Goal: Information Seeking & Learning: Learn about a topic

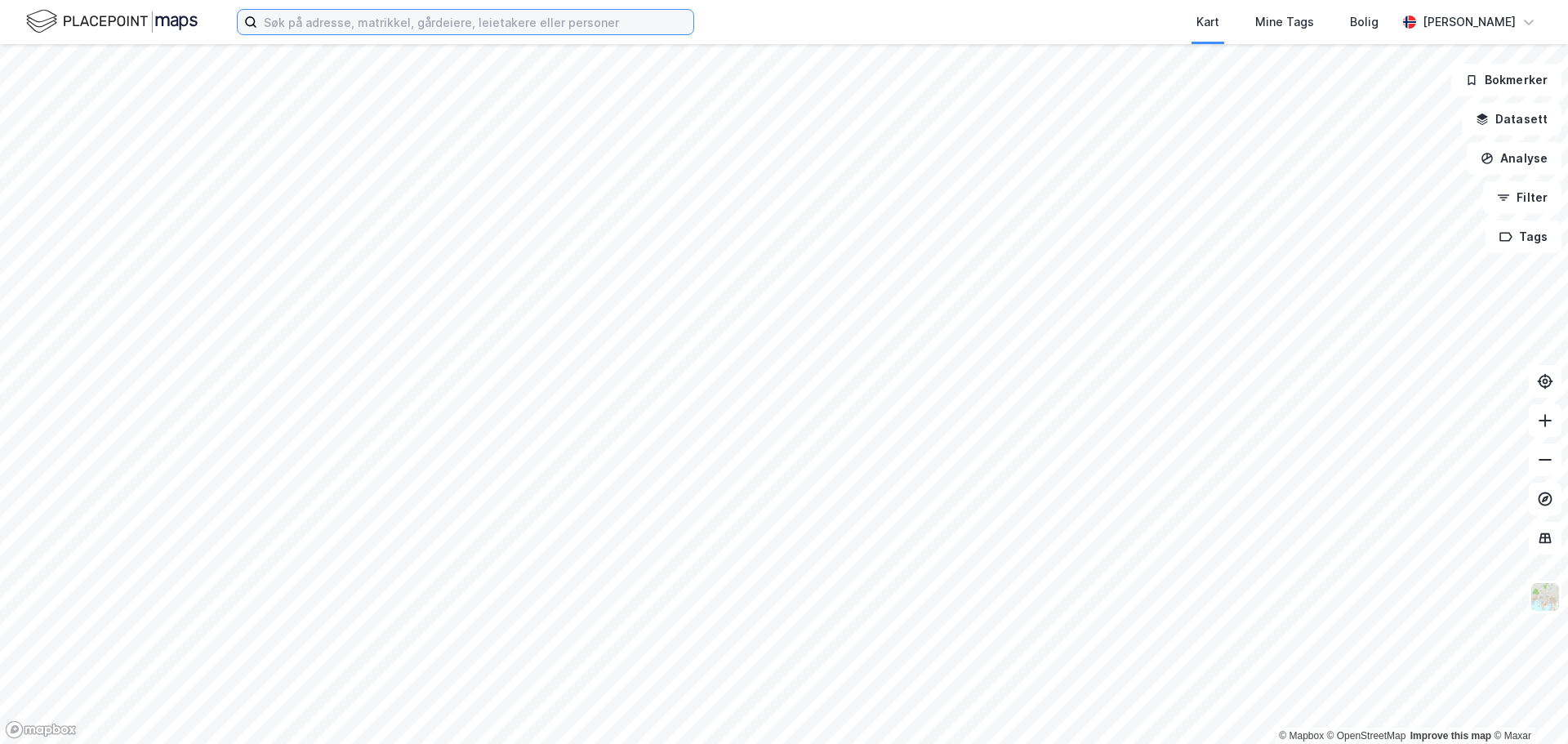
click at [310, 30] on input at bounding box center [476, 21] width 436 height 25
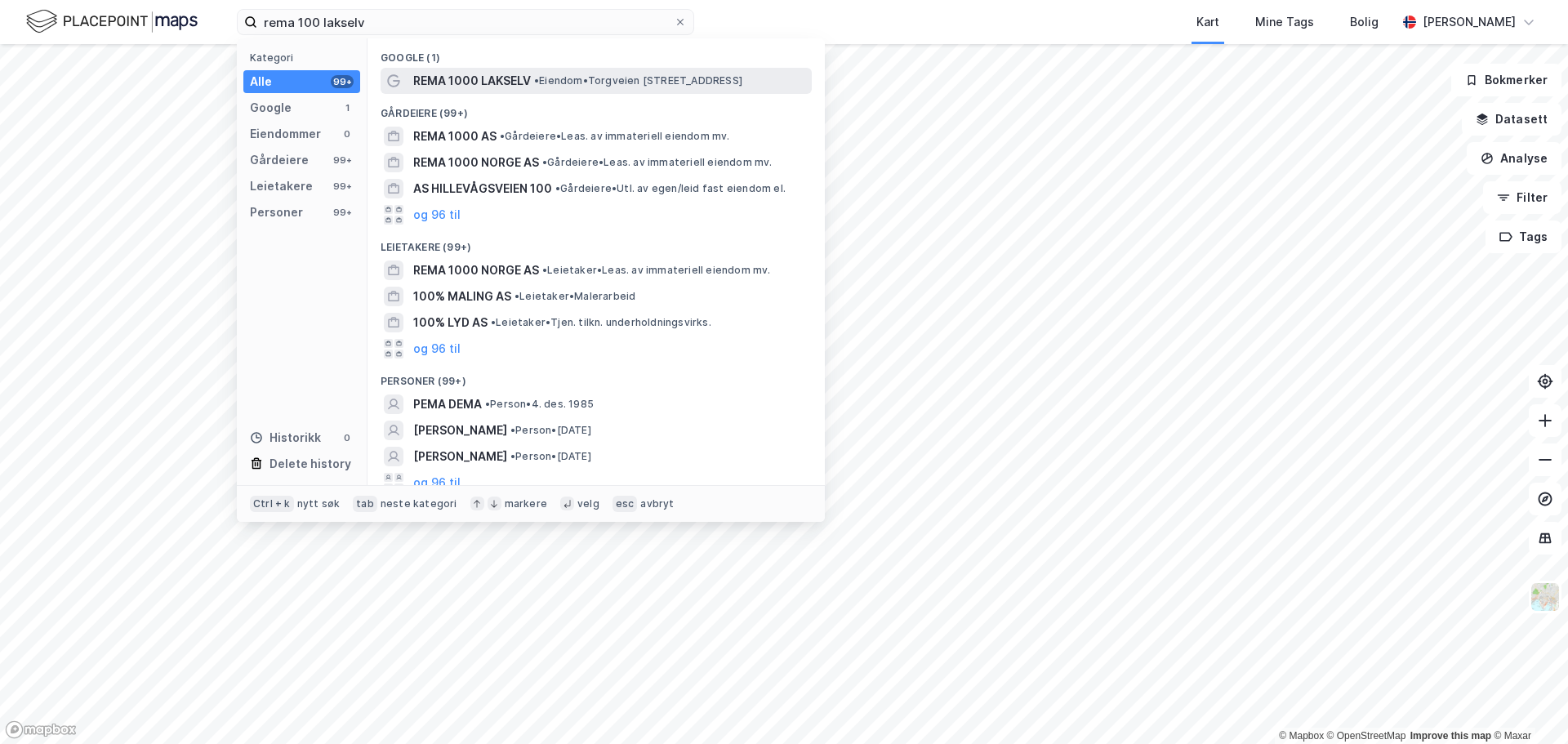
click at [557, 87] on div "REMA 1000 LAKSELV • Eiendom • [STREET_ADDRESS]" at bounding box center [611, 80] width 395 height 20
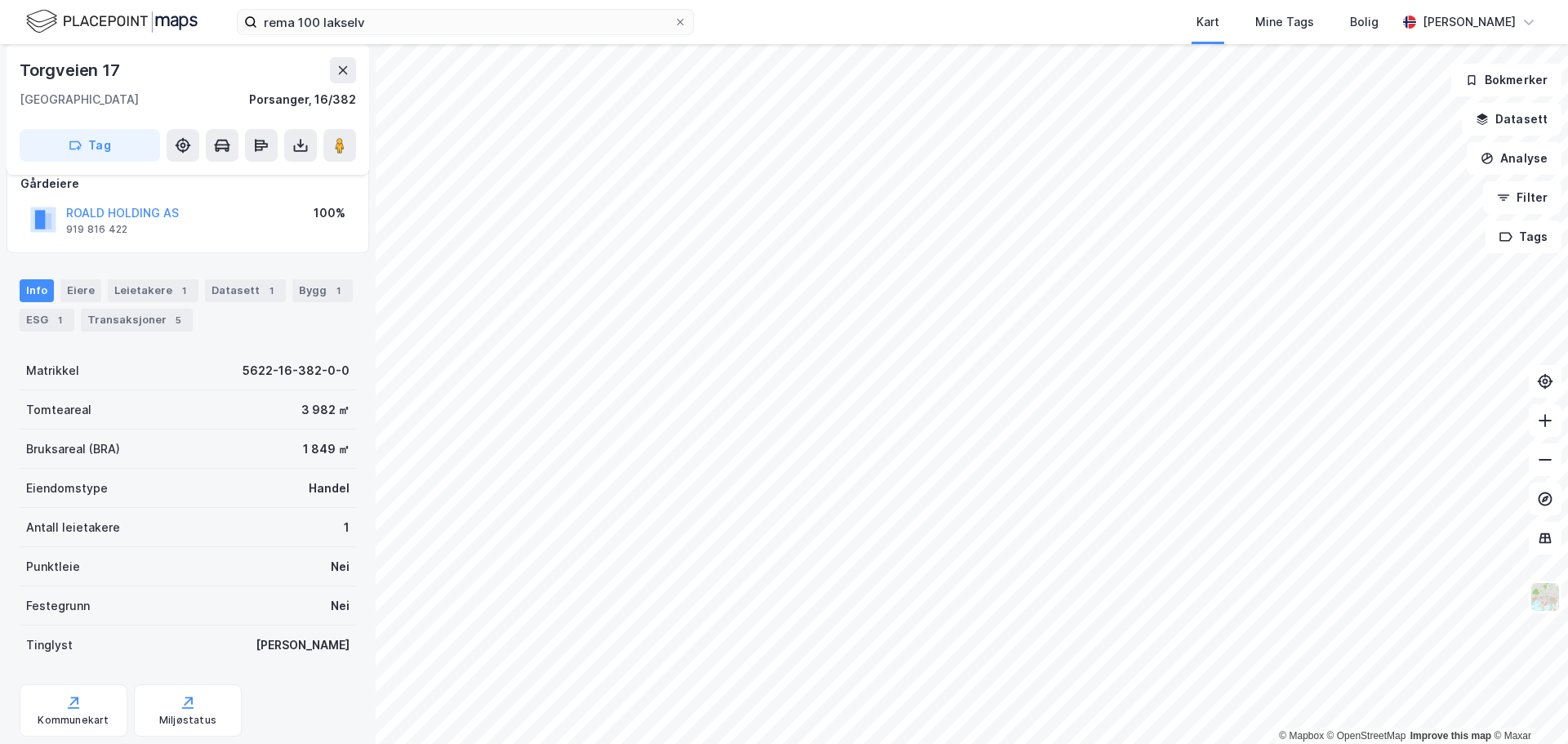
scroll to position [145, 0]
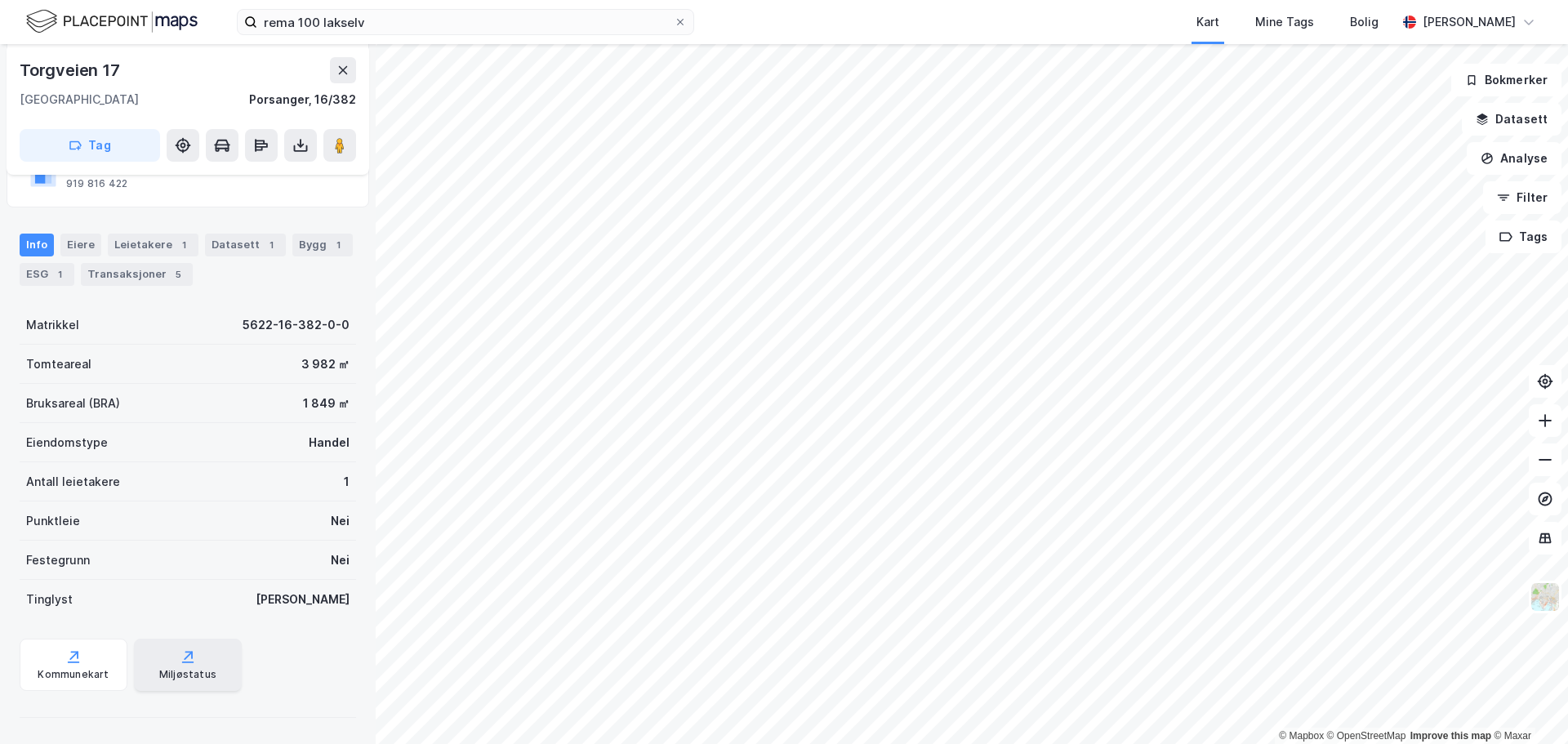
click at [194, 664] on div "Miljøstatus" at bounding box center [188, 664] width 108 height 52
click at [42, 274] on div "ESG 1" at bounding box center [47, 274] width 55 height 23
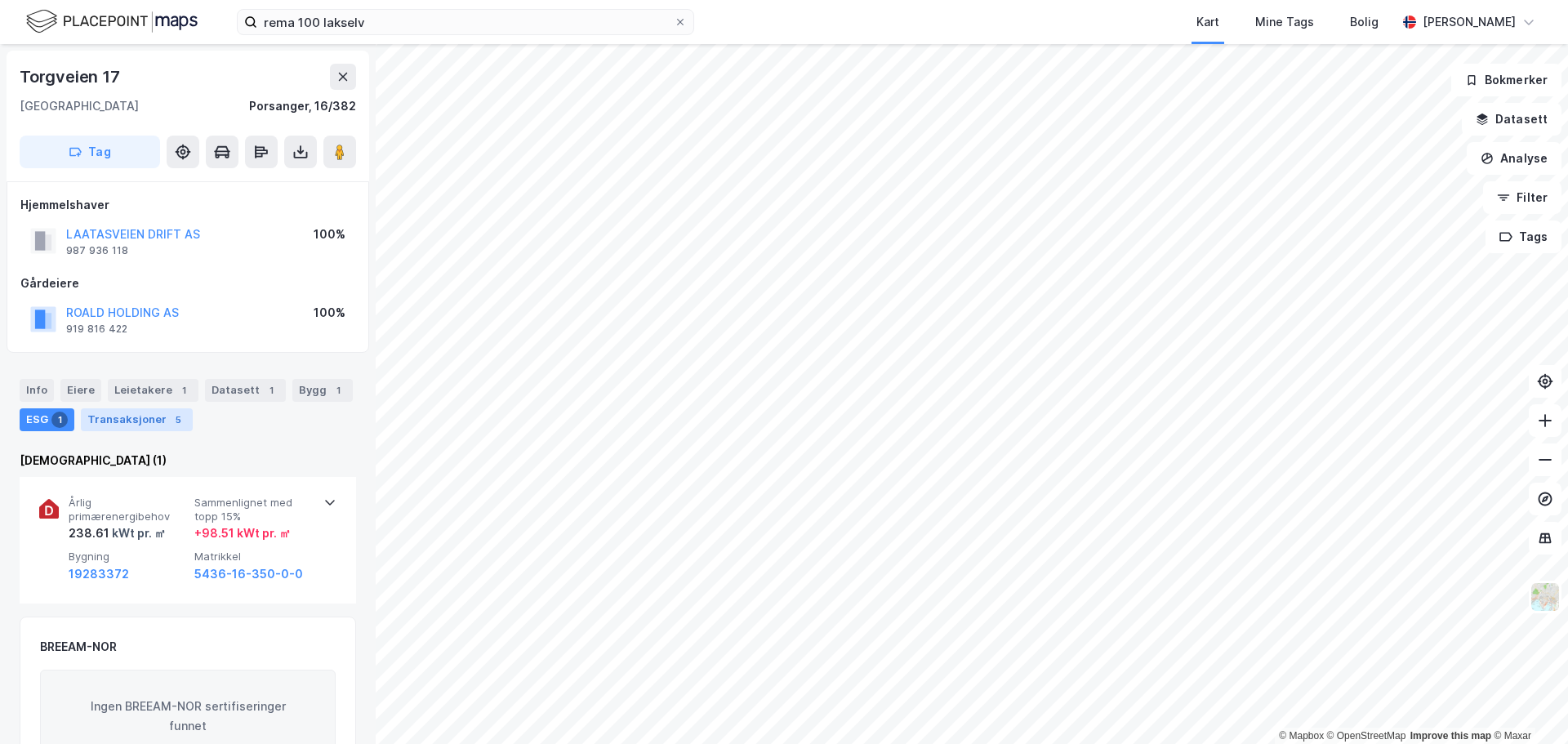
click at [130, 422] on div "Transaksjoner 5" at bounding box center [137, 419] width 112 height 23
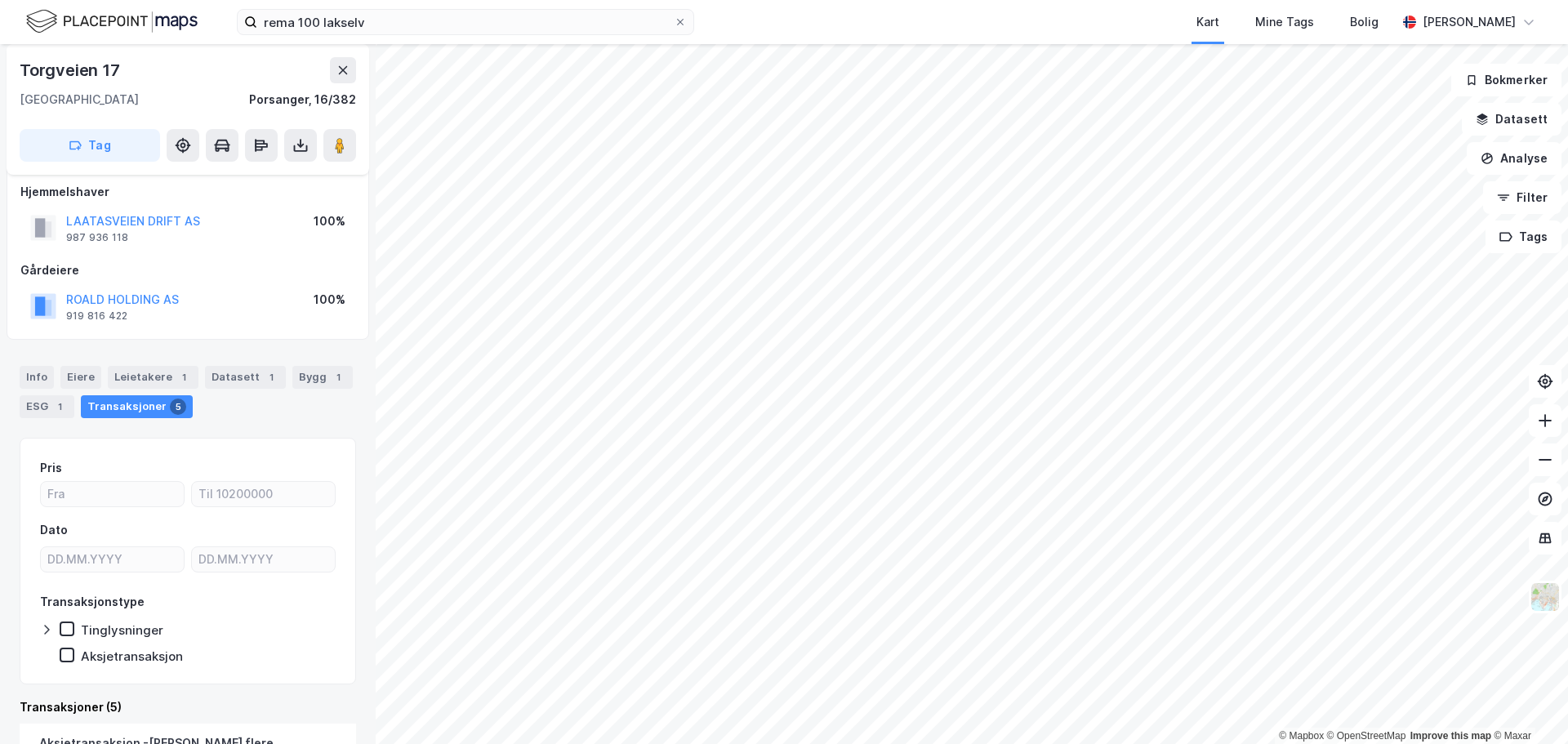
scroll to position [6, 0]
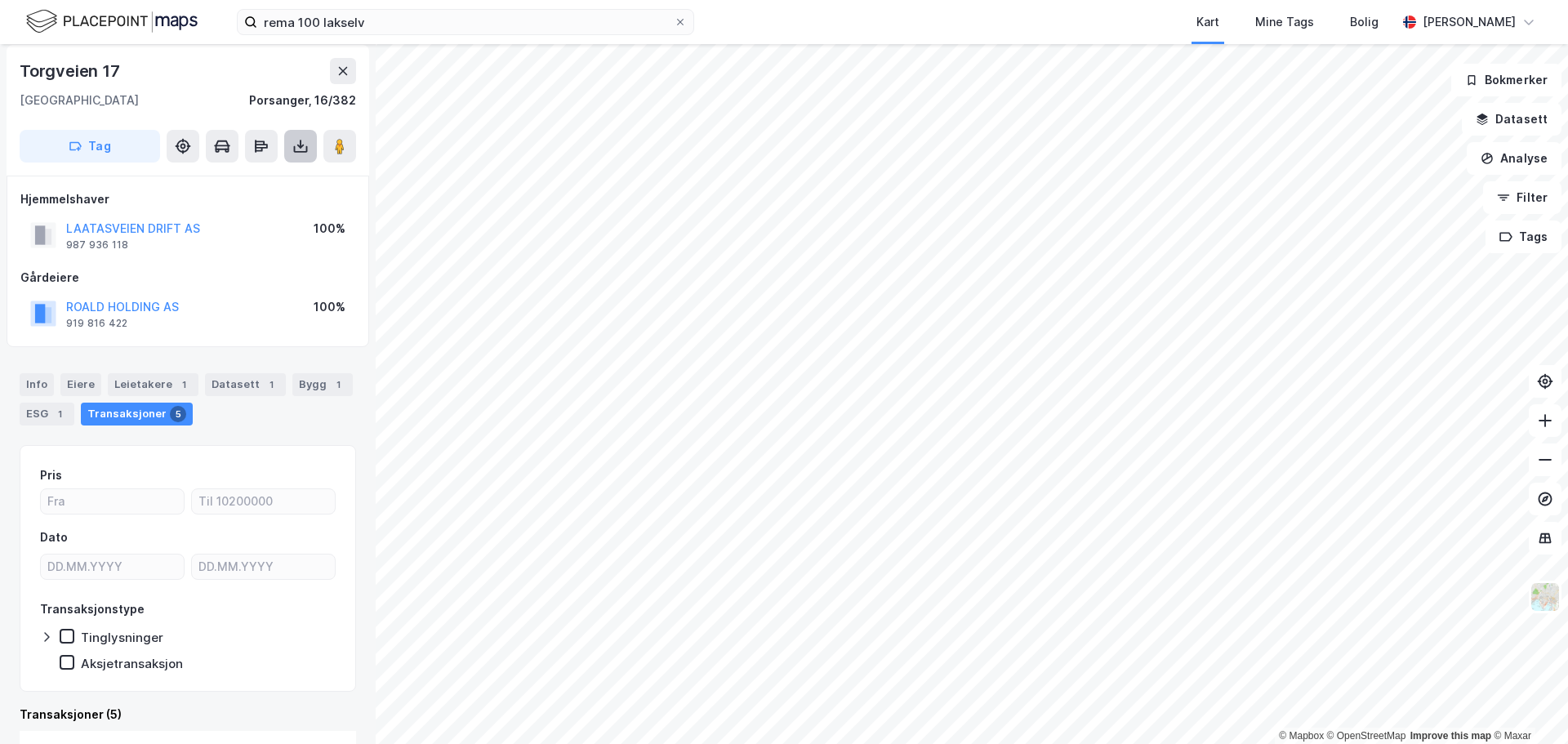
click at [305, 151] on icon at bounding box center [300, 145] width 16 height 16
click at [31, 381] on div "Info" at bounding box center [37, 384] width 34 height 23
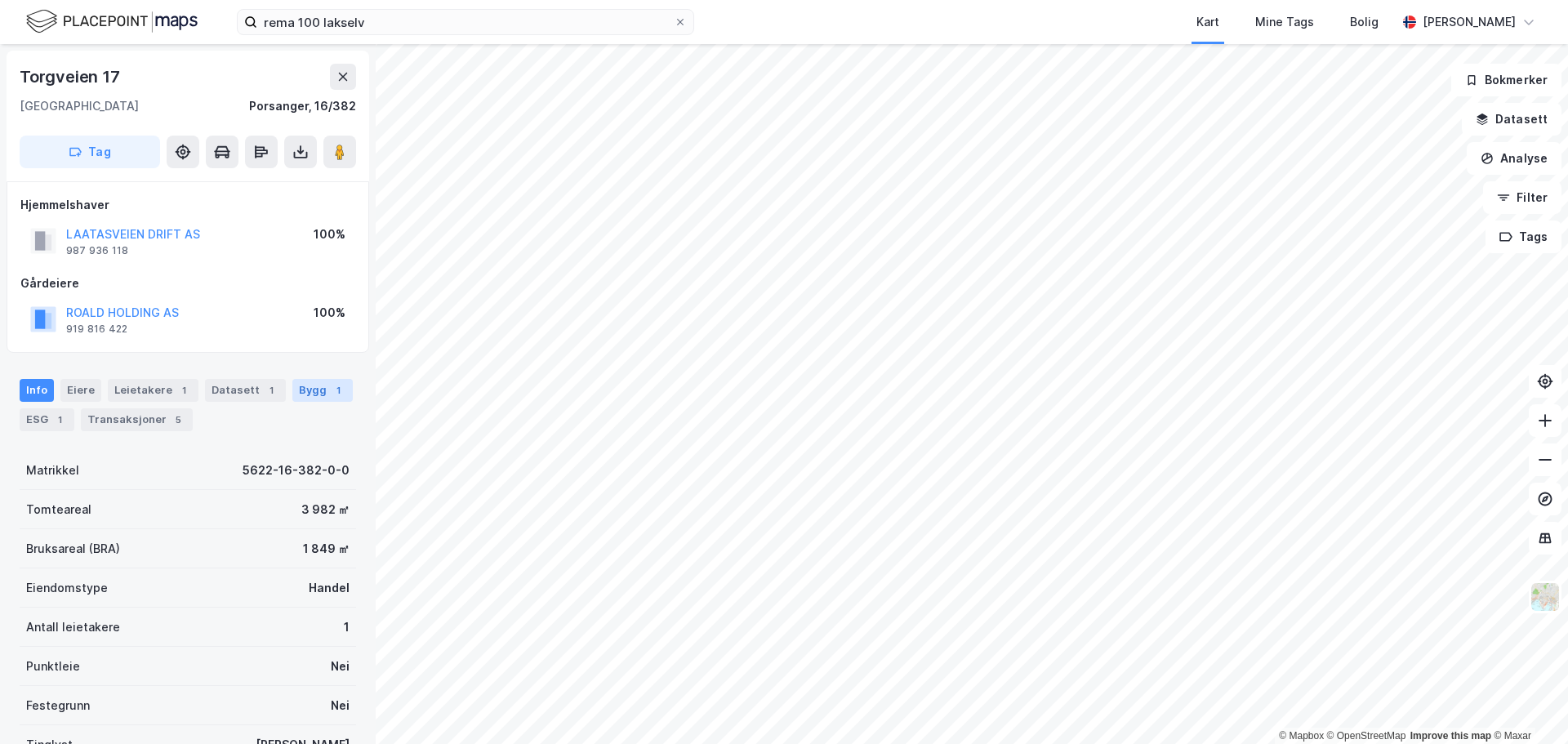
click at [307, 388] on div "Bygg 1" at bounding box center [322, 390] width 61 height 23
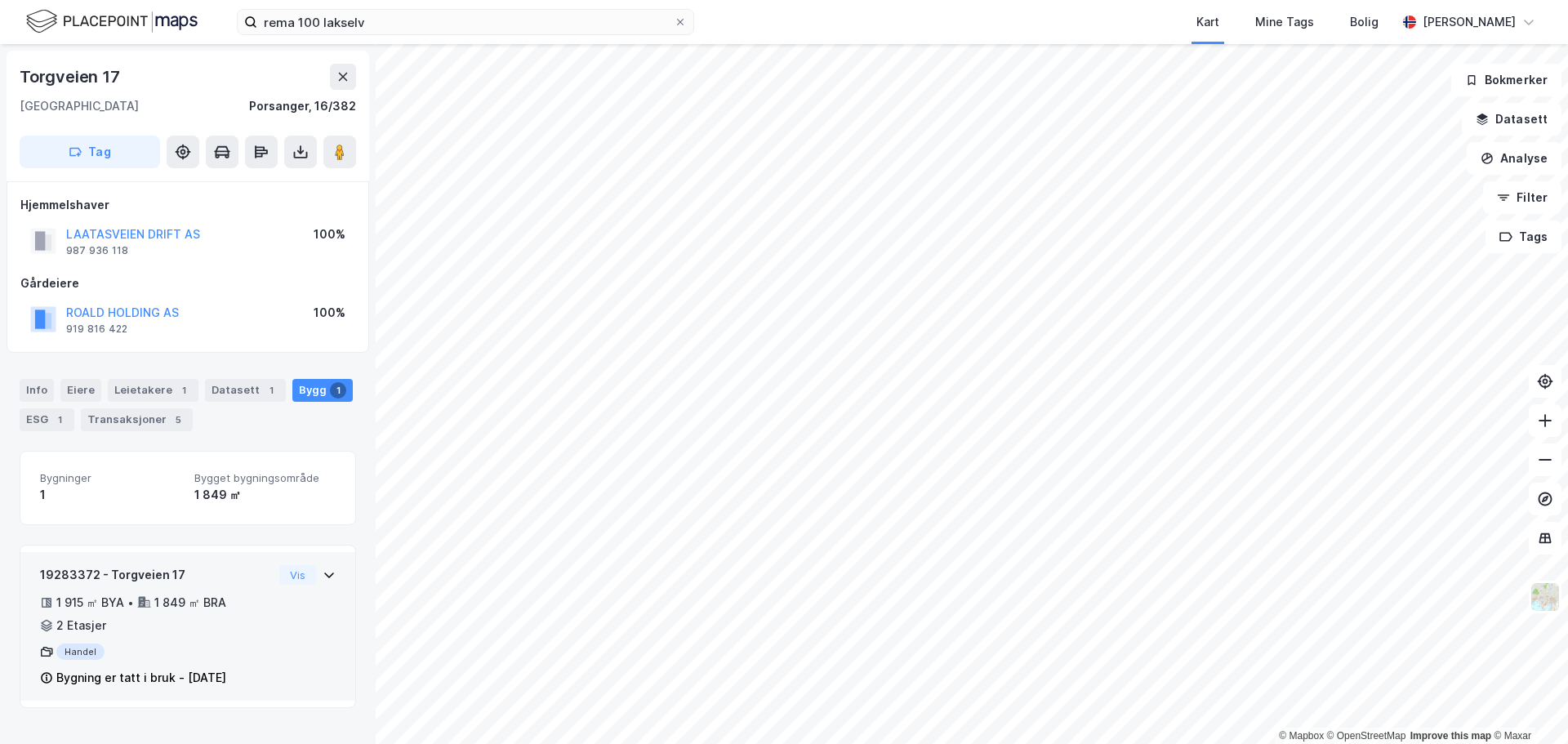
click at [46, 678] on icon at bounding box center [46, 678] width 3 height 4
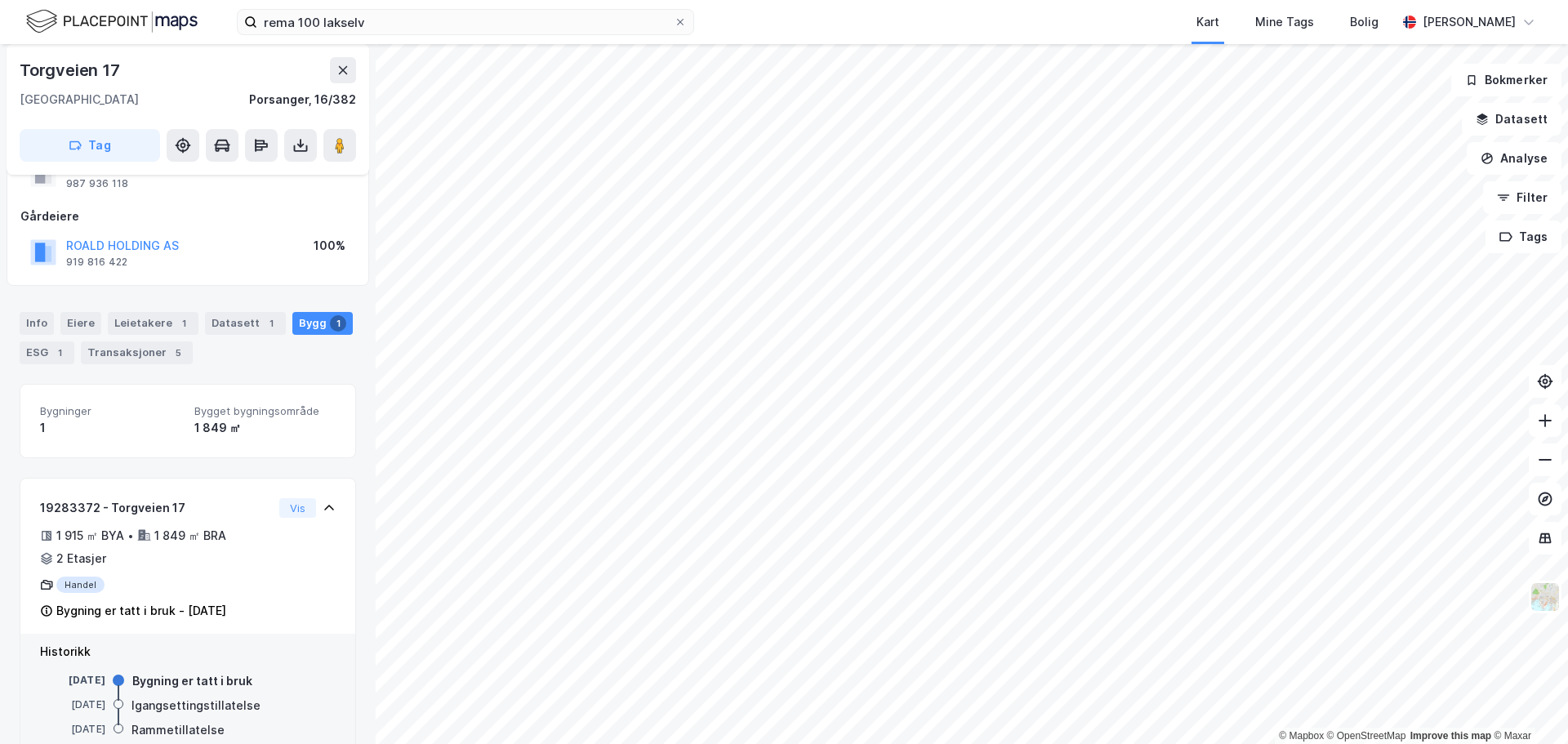
scroll to position [109, 0]
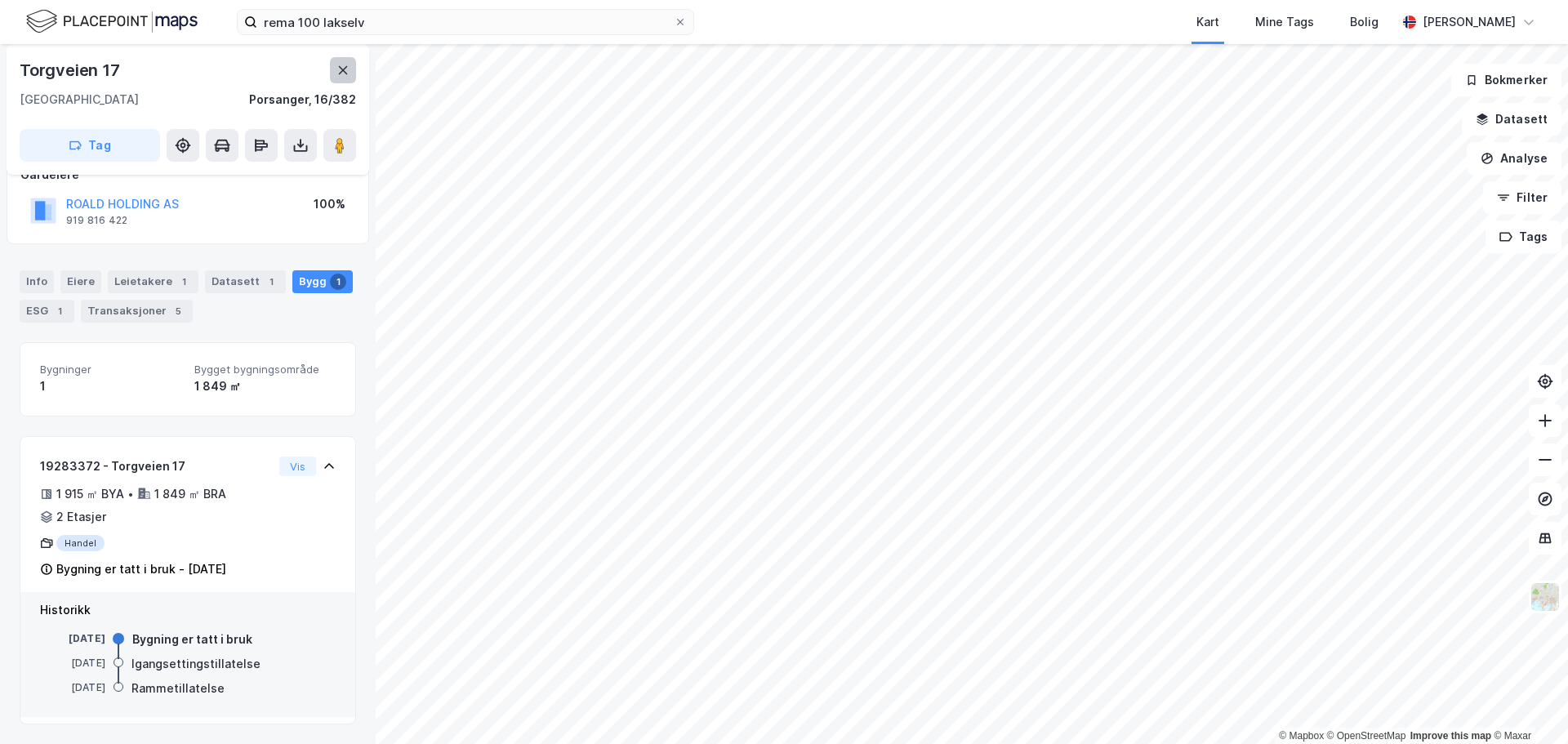
click at [348, 68] on icon at bounding box center [342, 69] width 13 height 13
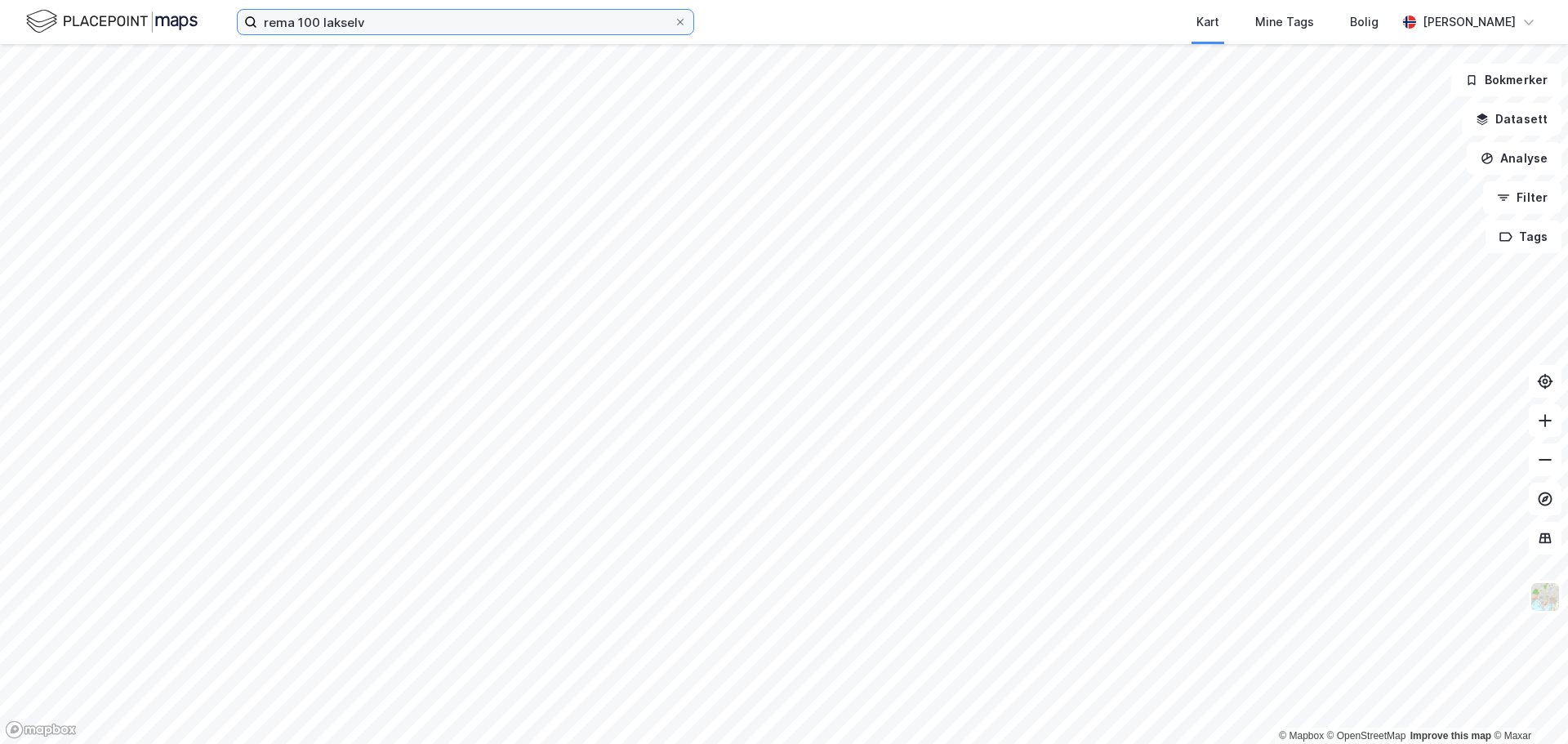
click at [391, 27] on input "rema 100 lakselv" at bounding box center [465, 21] width 417 height 25
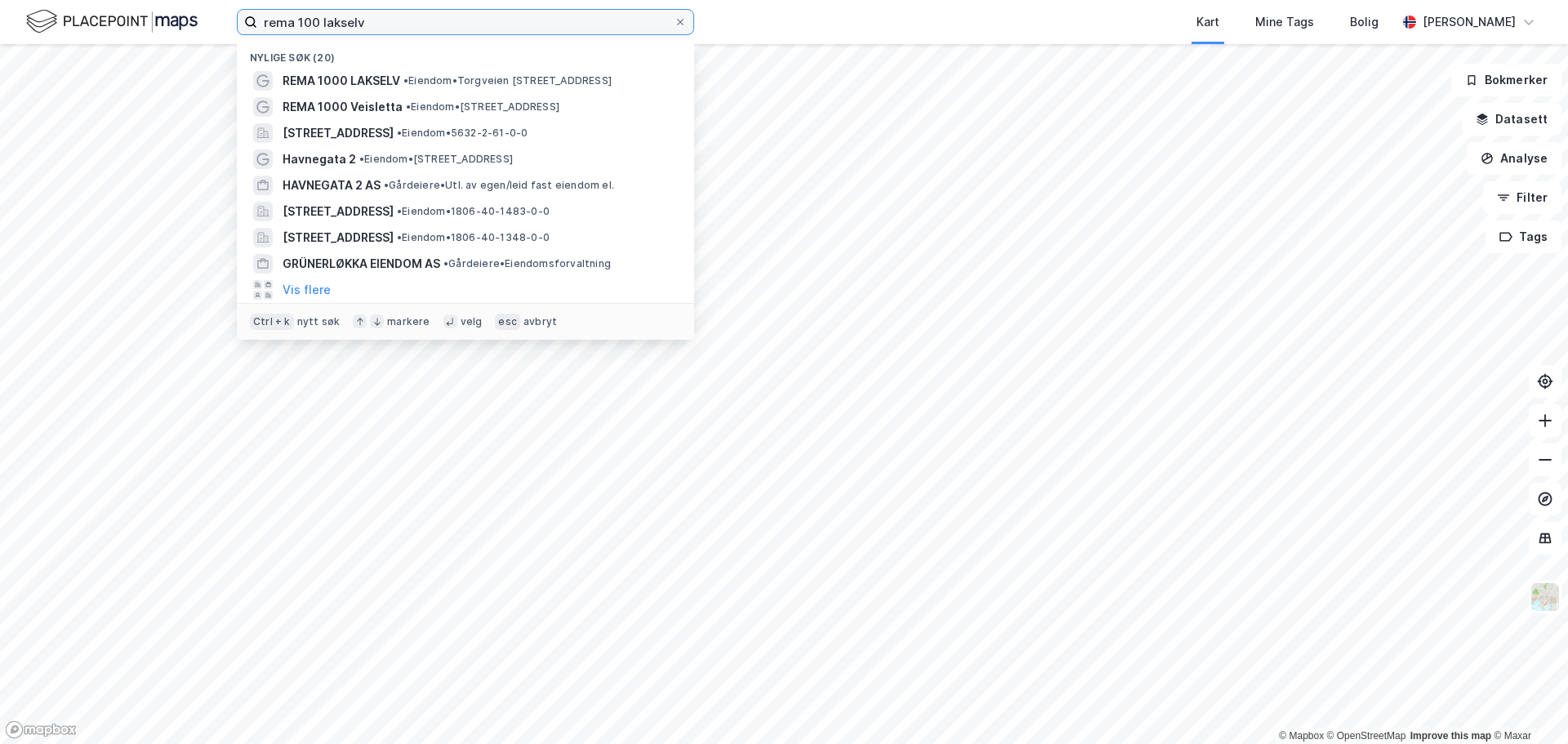
drag, startPoint x: 325, startPoint y: 22, endPoint x: 420, endPoint y: 22, distance: 95.0
click at [420, 22] on input "rema 100 lakselv" at bounding box center [465, 21] width 417 height 25
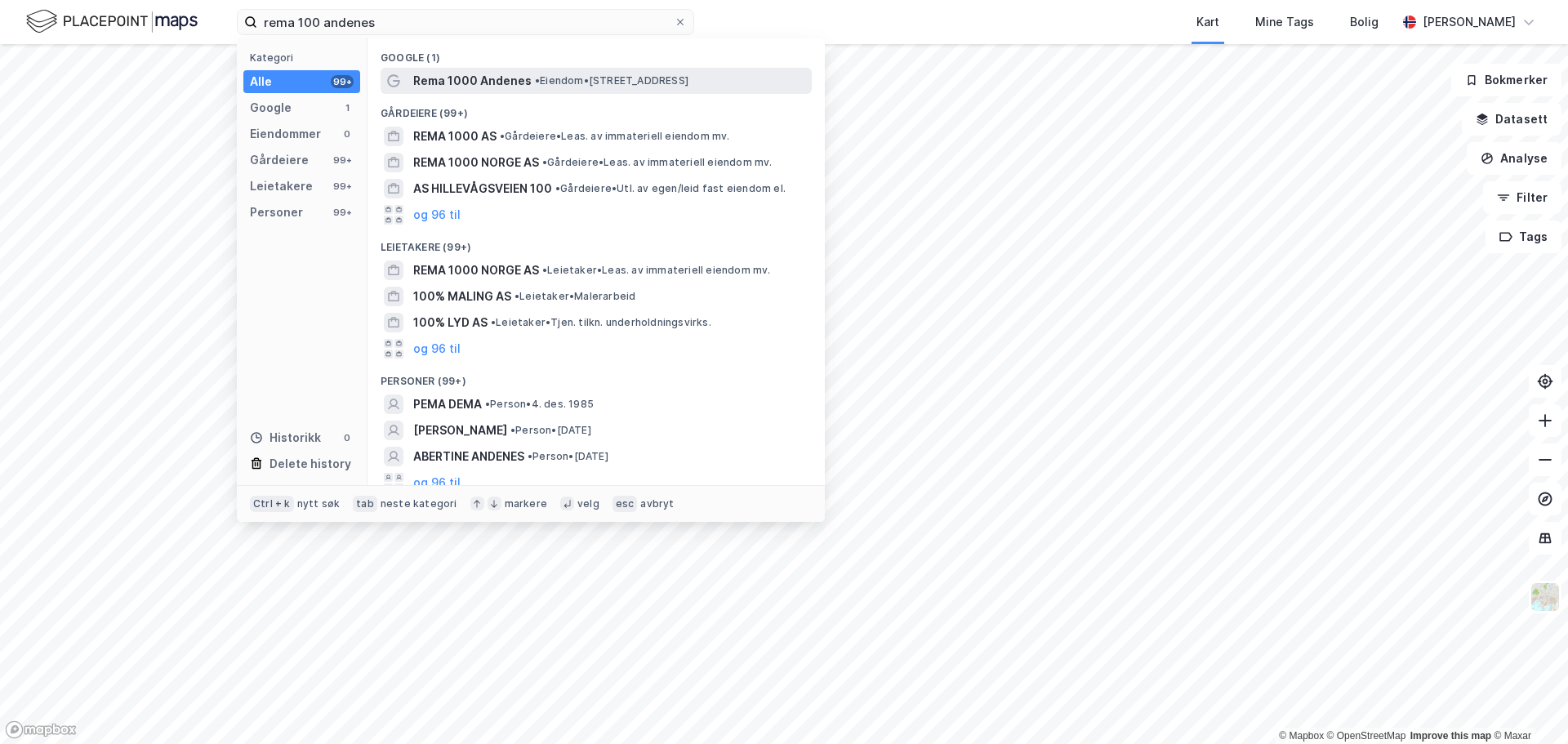
click at [514, 75] on span "Rema 1000 Andenes" at bounding box center [472, 80] width 118 height 20
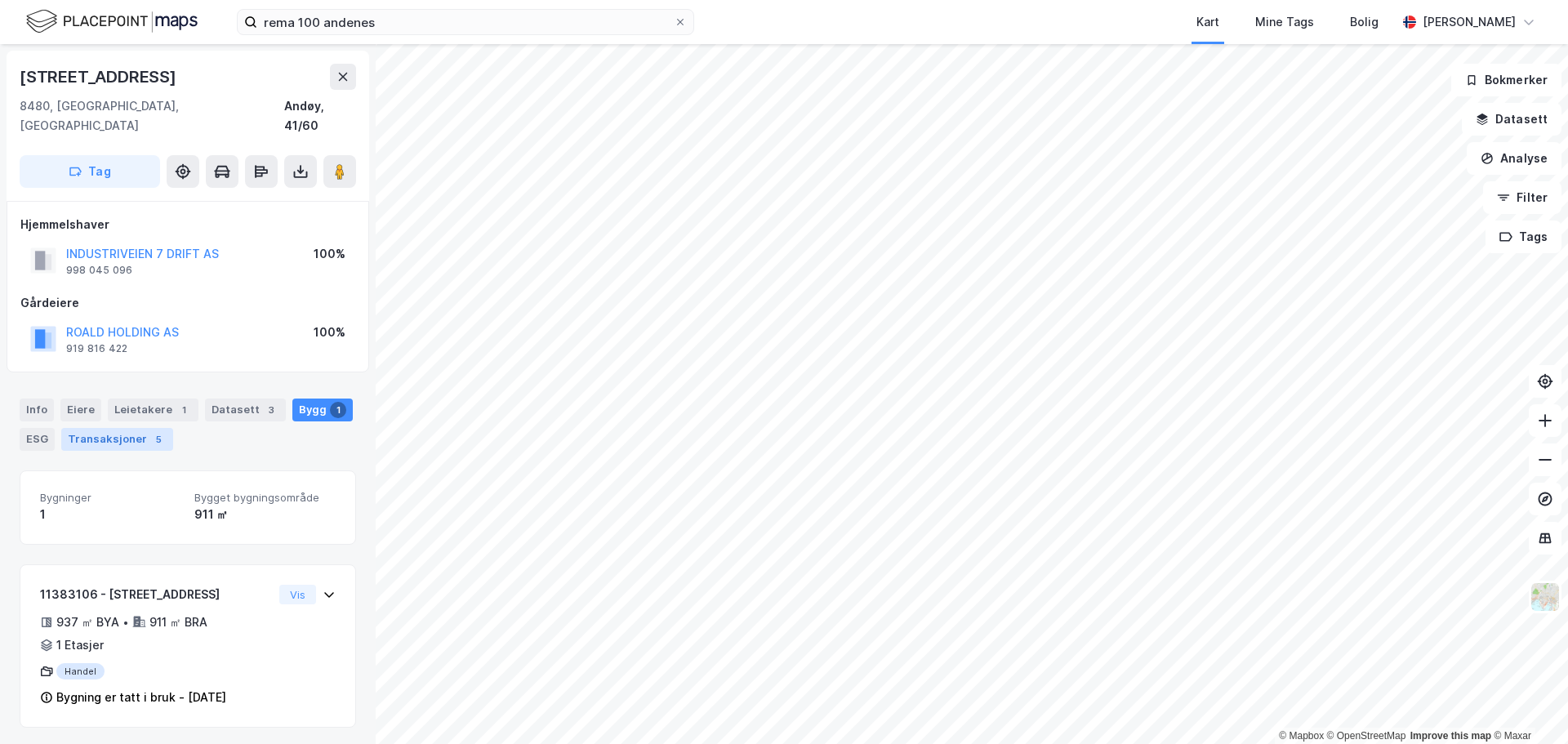
click at [107, 428] on div "Transaksjoner 5" at bounding box center [117, 439] width 112 height 23
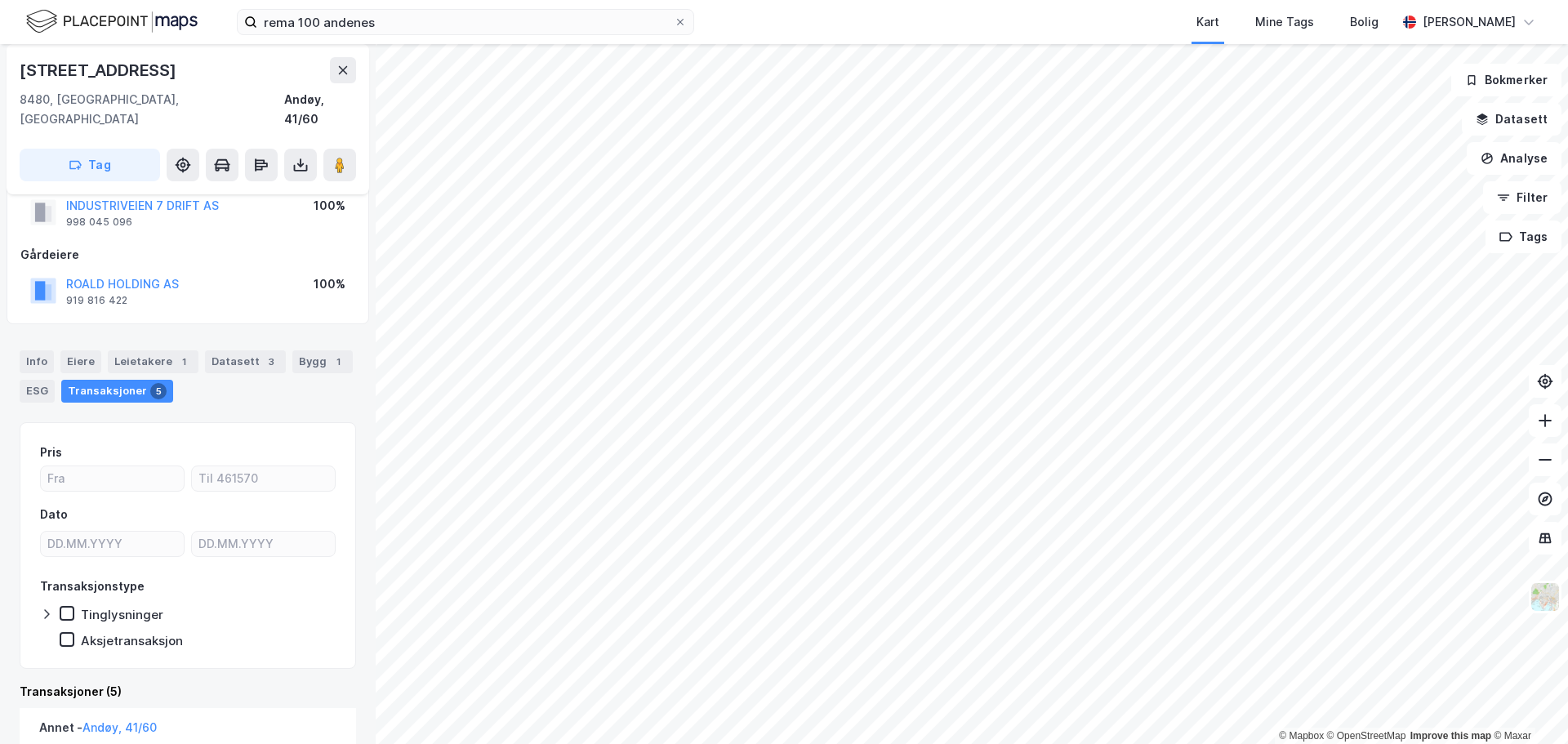
scroll to position [46, 0]
click at [302, 352] on div "Bygg 1" at bounding box center [322, 363] width 61 height 23
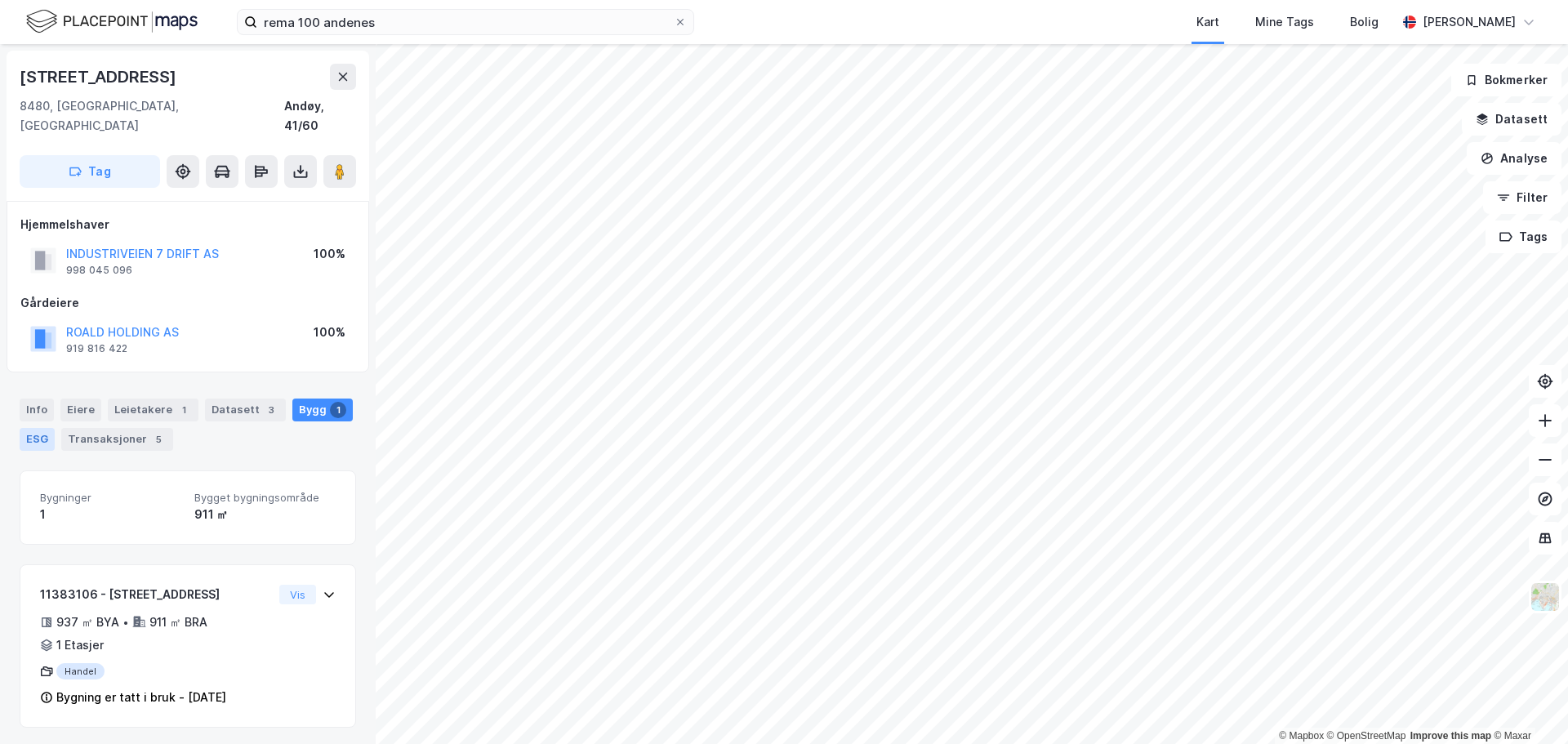
click at [36, 428] on div "ESG" at bounding box center [37, 439] width 35 height 23
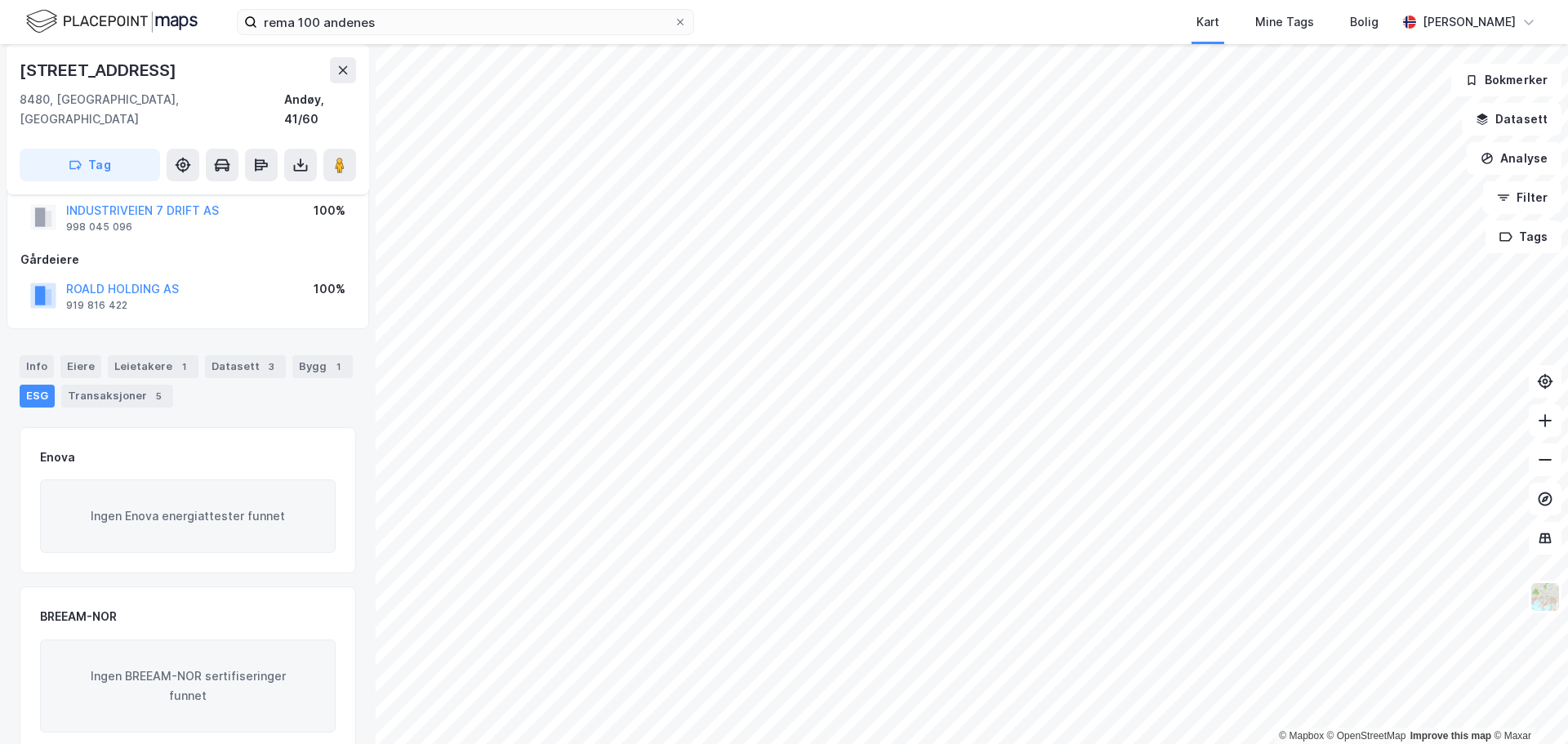
scroll to position [32, 0]
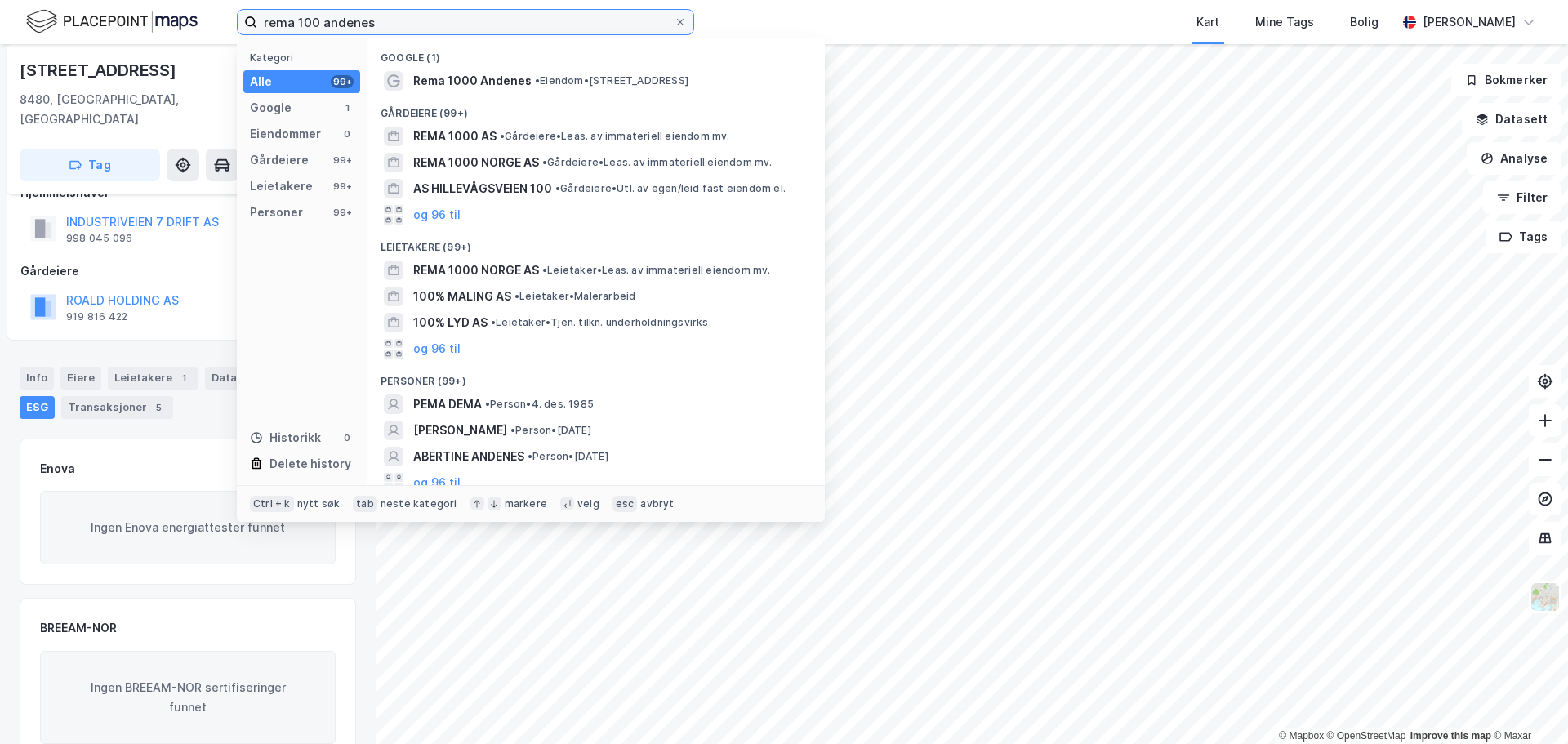
drag, startPoint x: 322, startPoint y: 20, endPoint x: 416, endPoint y: 20, distance: 94.0
click at [416, 20] on input "rema 100 andenes" at bounding box center [465, 21] width 417 height 25
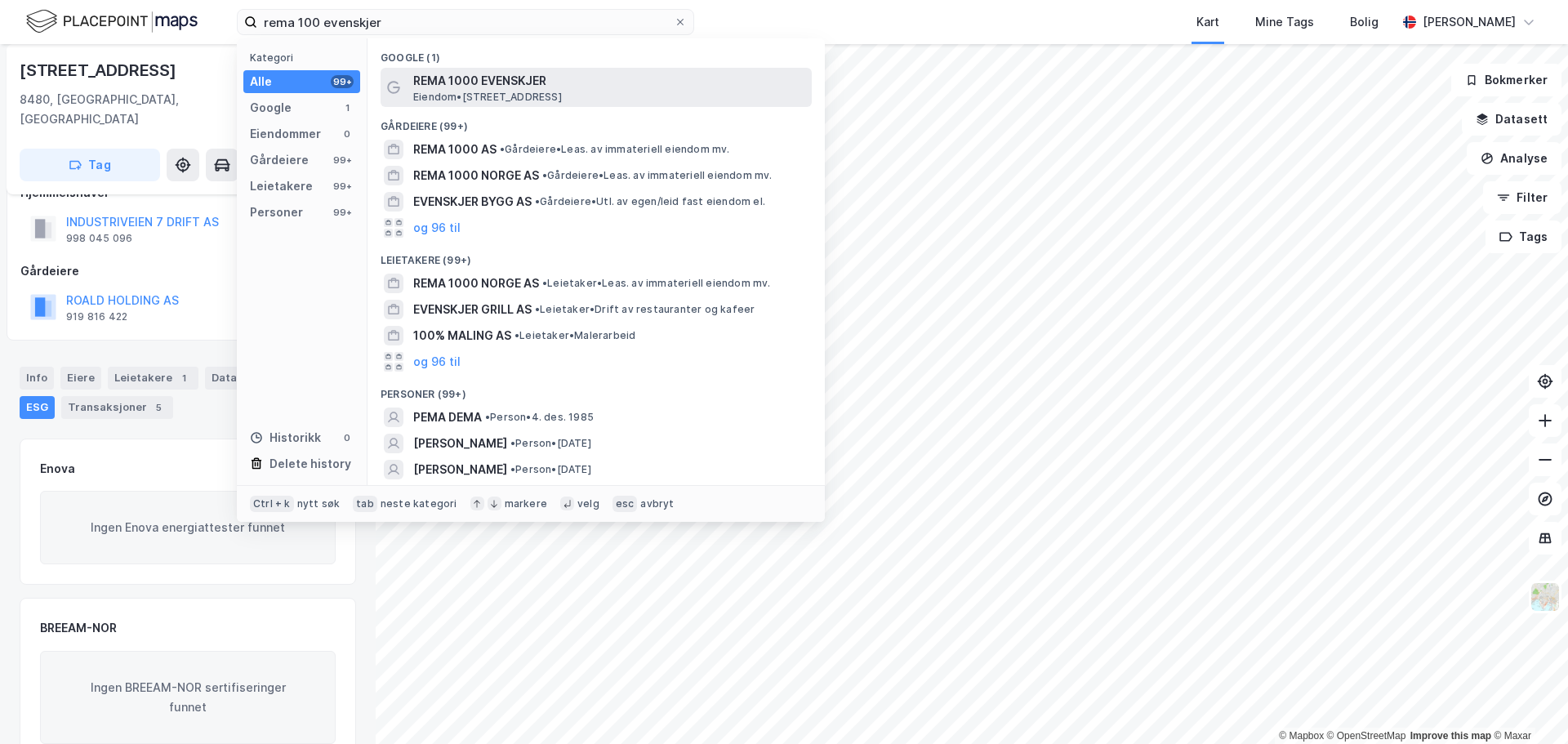
click at [454, 91] on span "Eiendom • [STREET_ADDRESS]" at bounding box center [488, 97] width 149 height 13
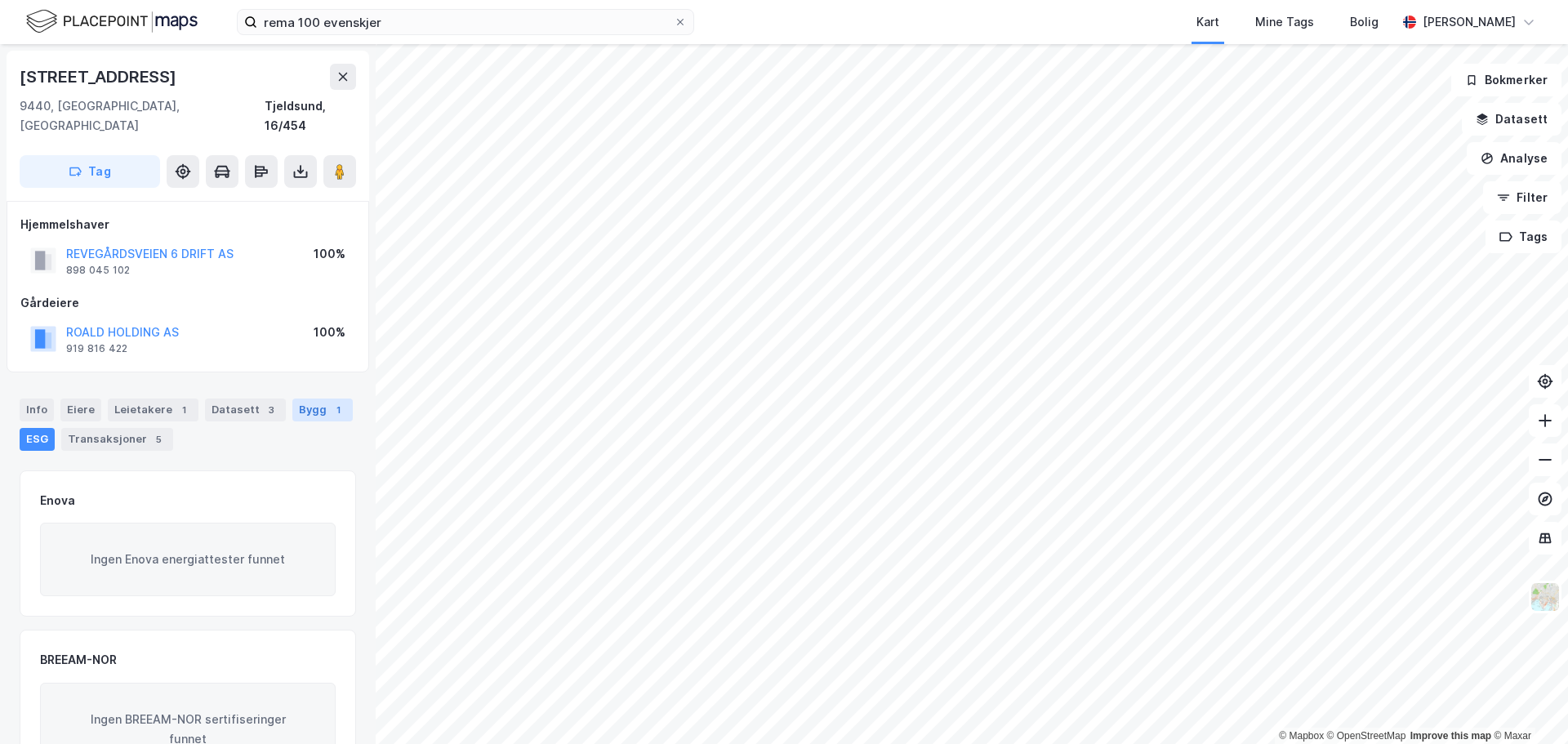
click at [307, 399] on div "Bygg 1" at bounding box center [322, 410] width 61 height 23
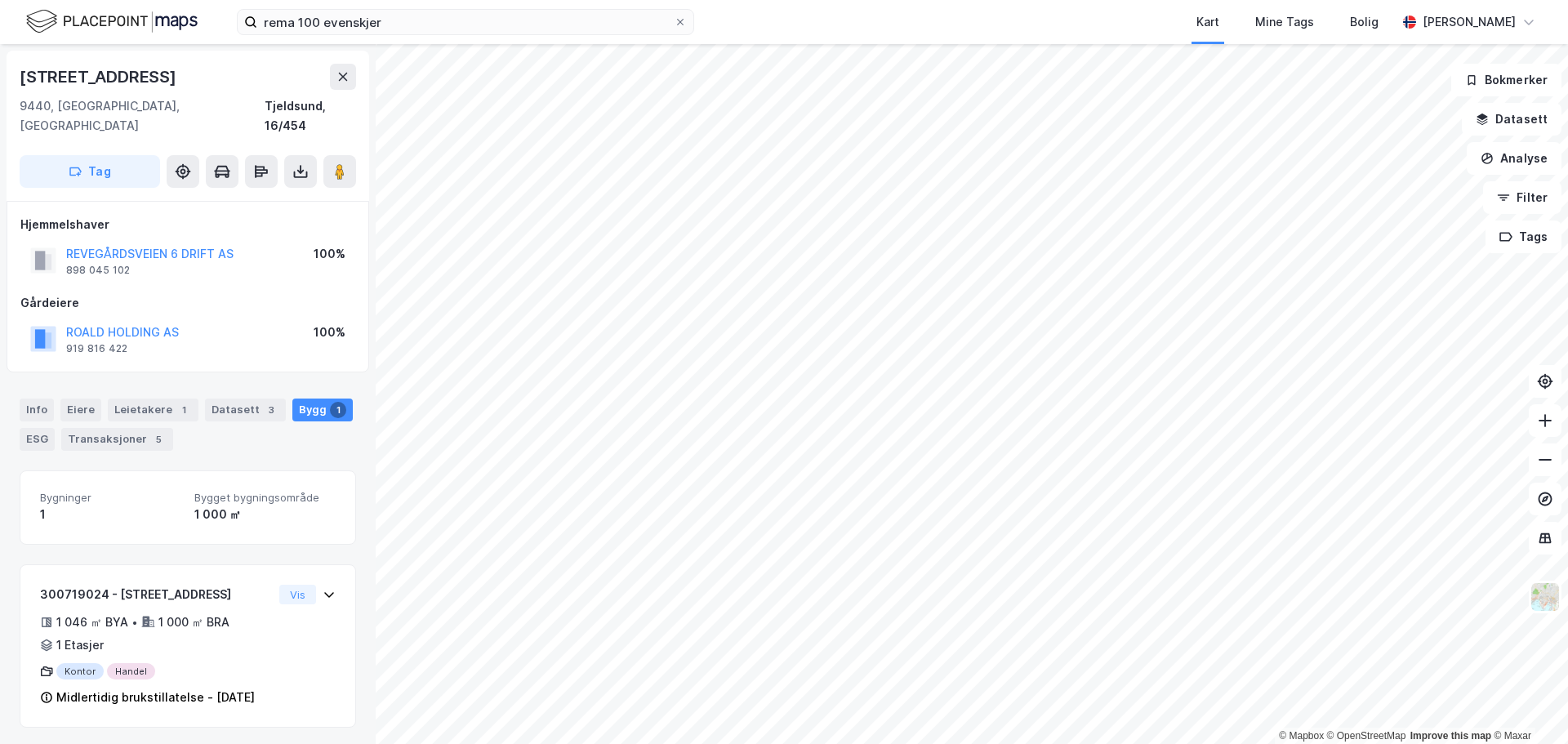
scroll to position [3, 0]
click at [30, 425] on div "ESG" at bounding box center [37, 436] width 35 height 23
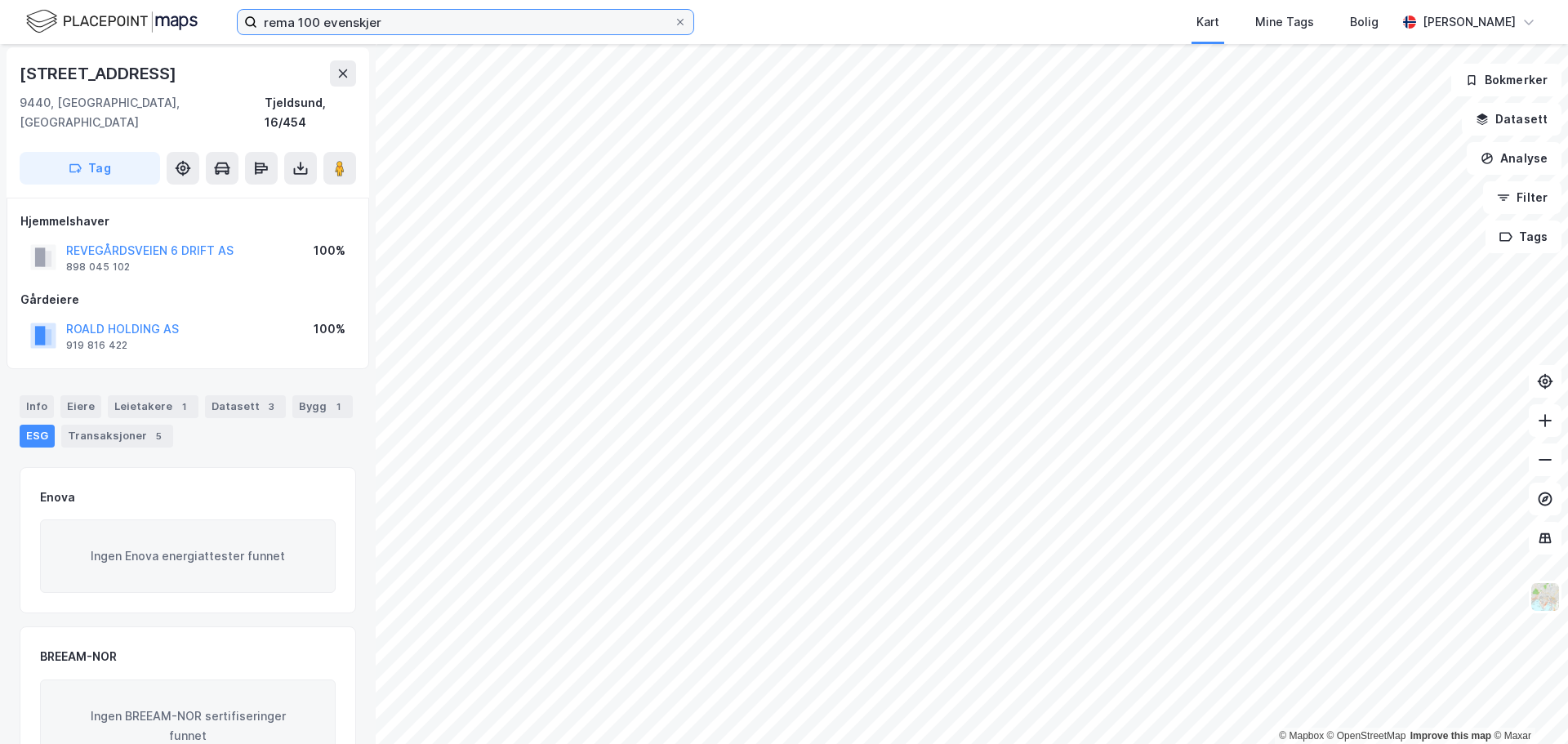
click at [380, 27] on input "rema 100 evenskjer" at bounding box center [465, 21] width 417 height 25
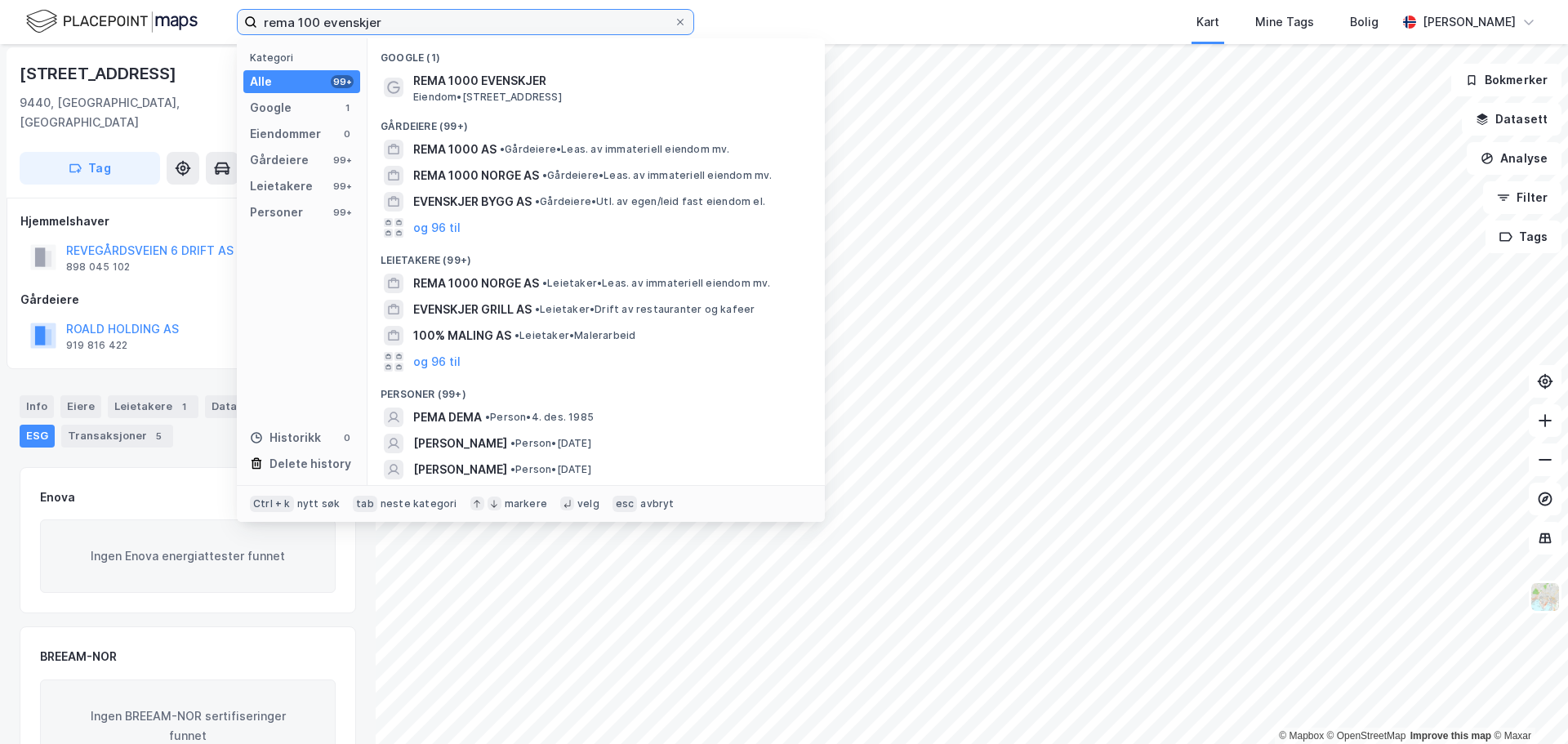
drag, startPoint x: 322, startPoint y: 21, endPoint x: 446, endPoint y: 28, distance: 124.2
click at [446, 28] on input "rema 100 evenskjer" at bounding box center [465, 21] width 417 height 25
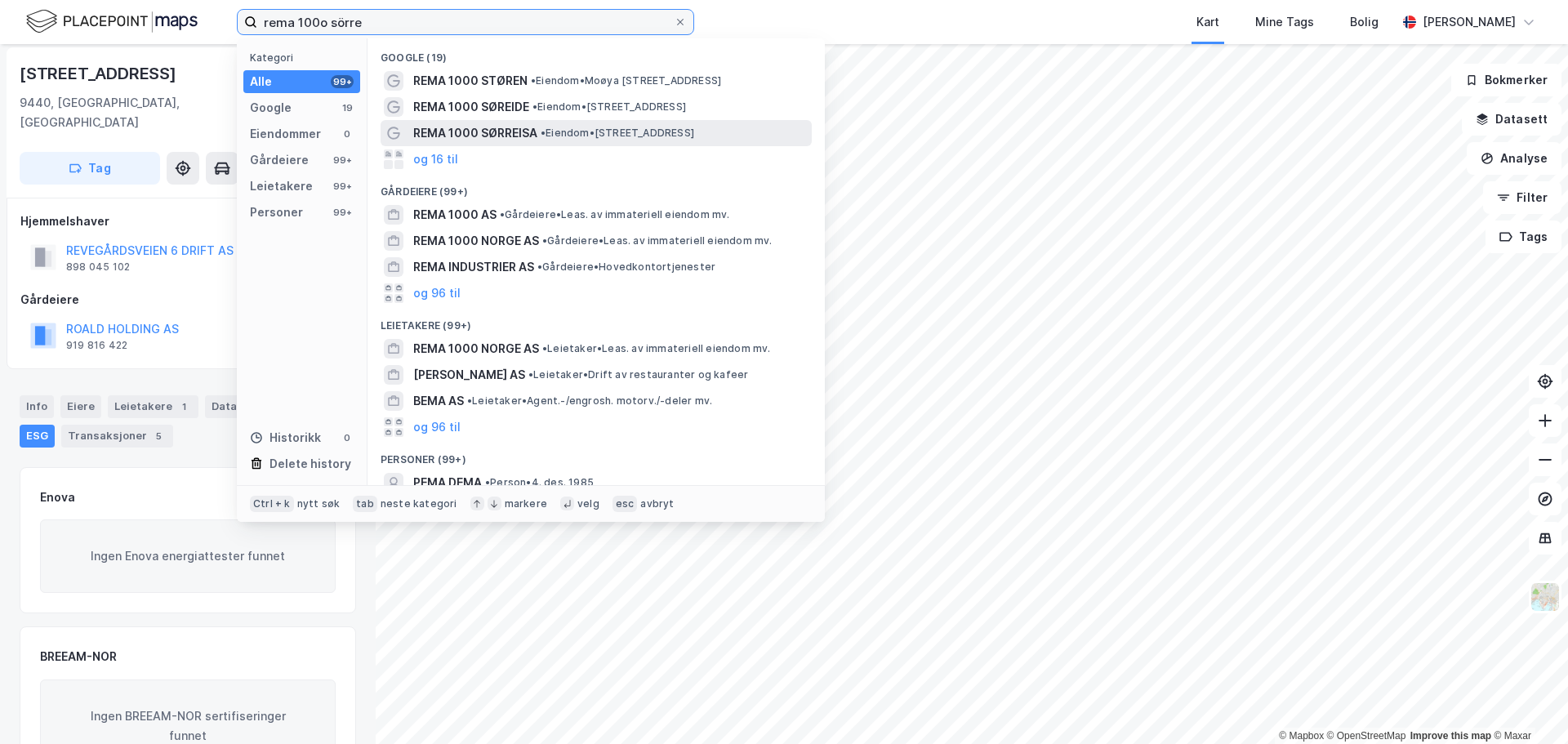
type input "rema 100o sörre"
click at [494, 131] on span "REMA 1000 SØRREISA" at bounding box center [475, 133] width 124 height 20
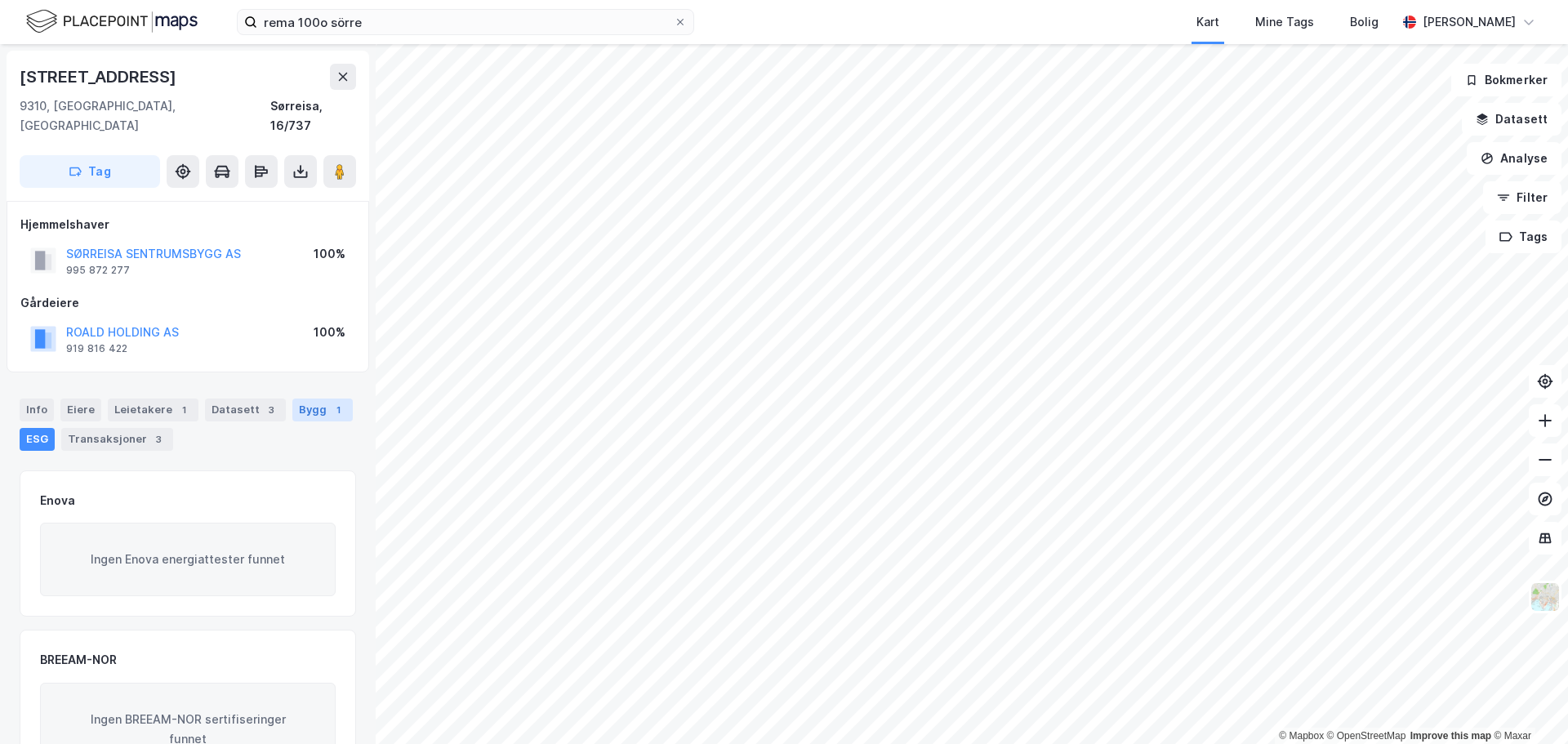
click at [305, 399] on div "Bygg 1" at bounding box center [322, 410] width 61 height 23
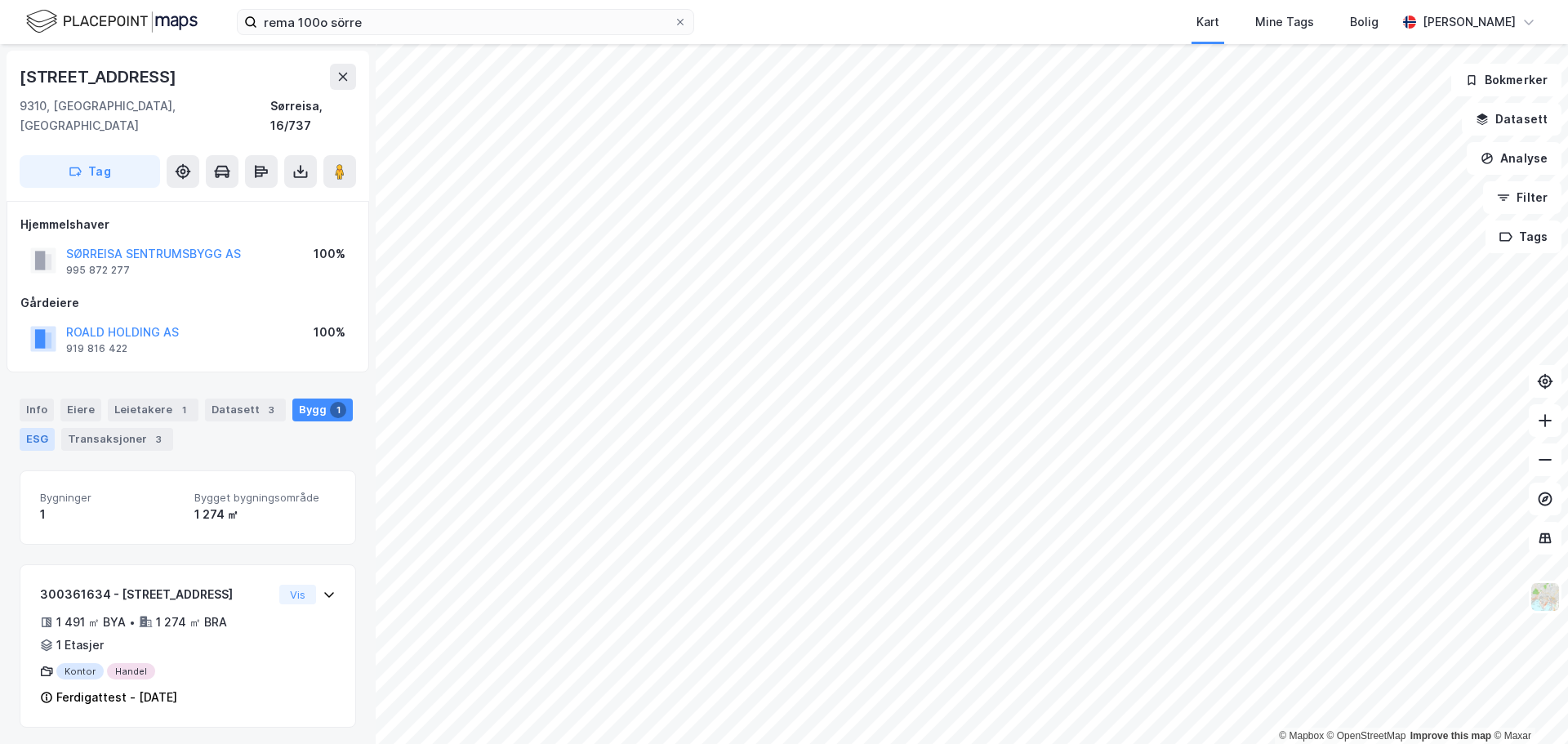
click at [38, 428] on div "ESG" at bounding box center [37, 439] width 35 height 23
